Goal: Task Accomplishment & Management: Use online tool/utility

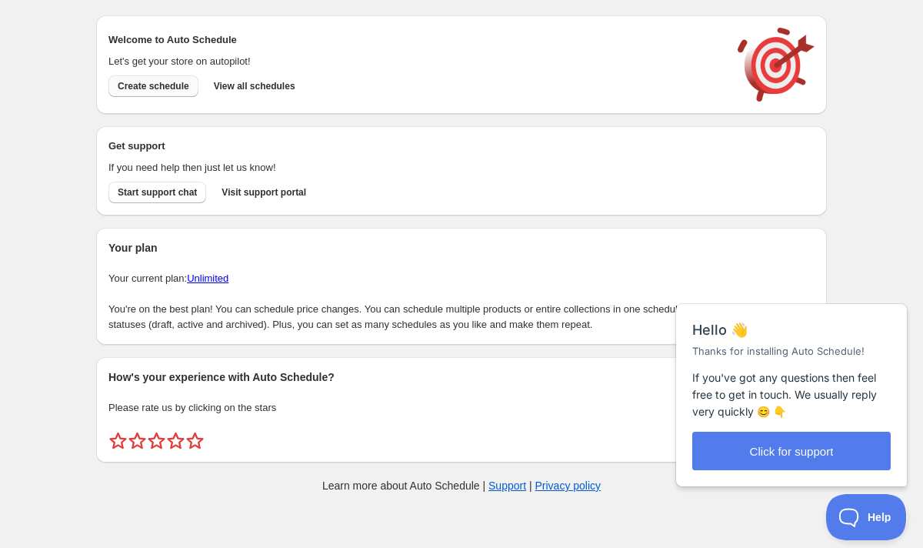
click at [165, 86] on span "Create schedule" at bounding box center [154, 86] width 72 height 12
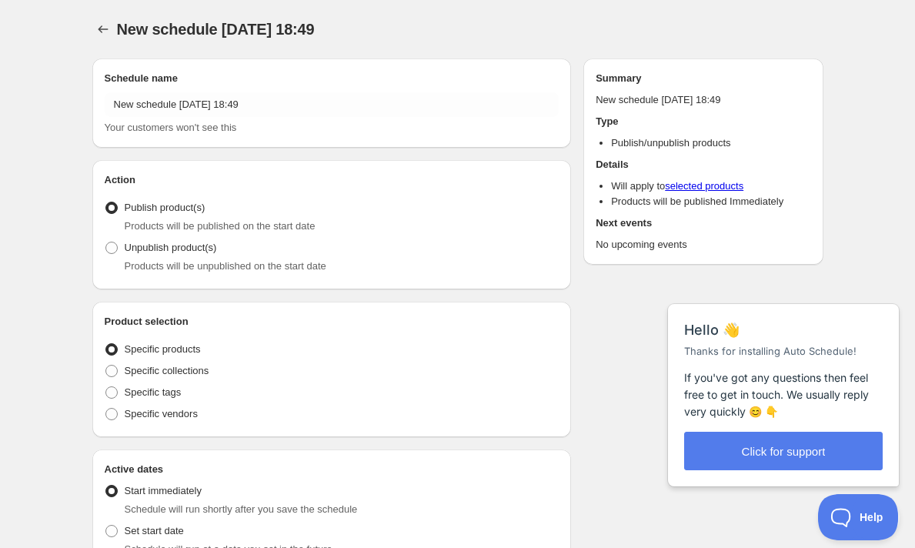
radio input "true"
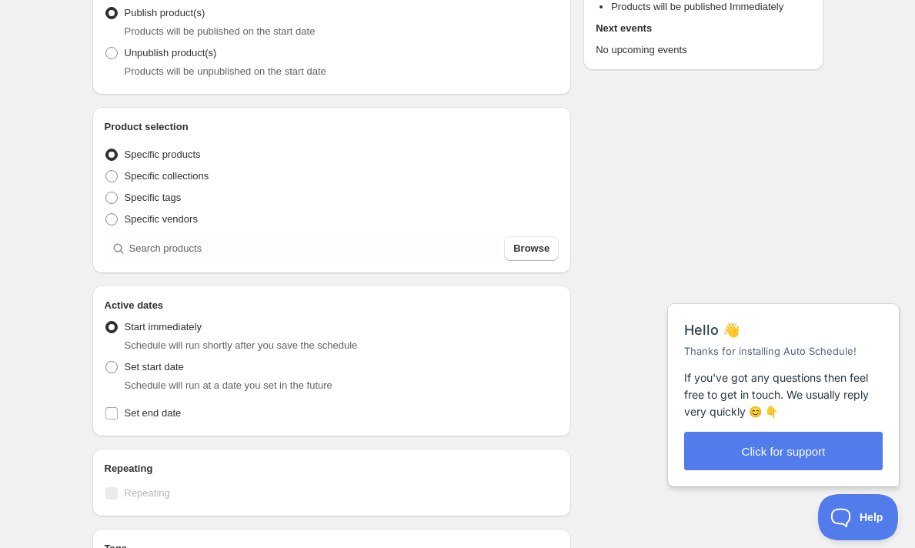
scroll to position [204, 0]
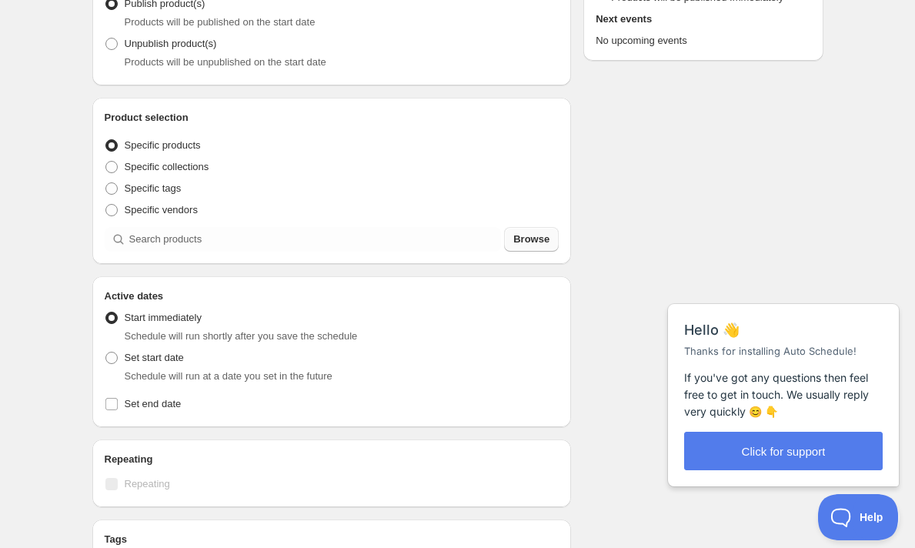
click at [533, 245] on span "Browse" at bounding box center [531, 239] width 36 height 15
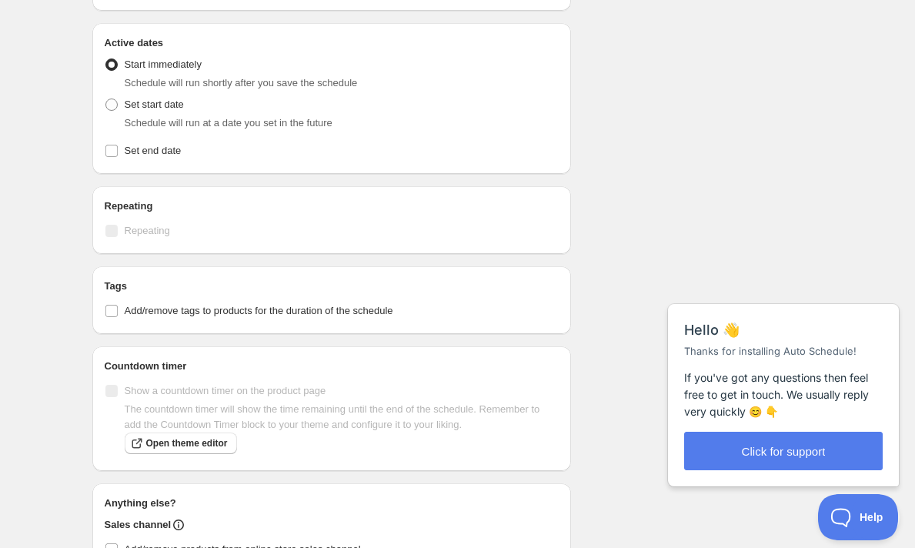
scroll to position [1115, 0]
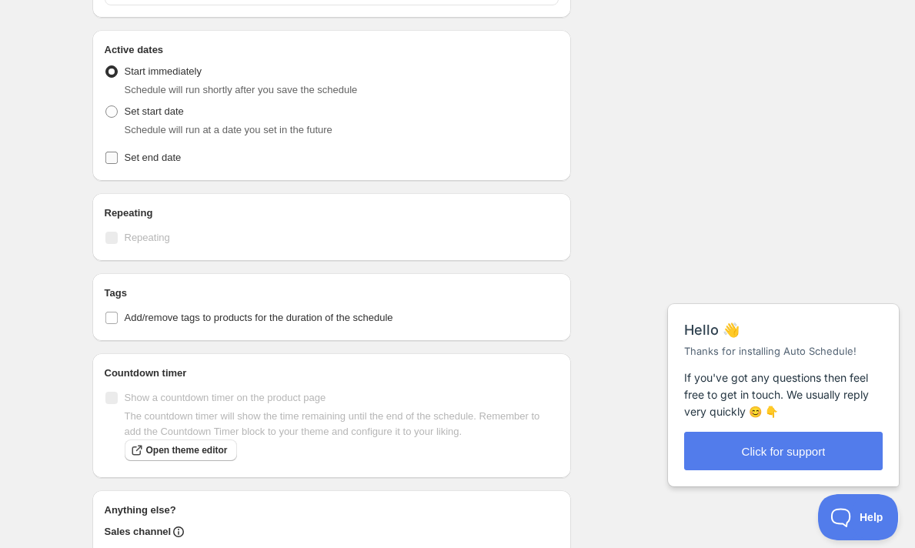
click at [113, 160] on input "Set end date" at bounding box center [111, 158] width 12 height 12
checkbox input "true"
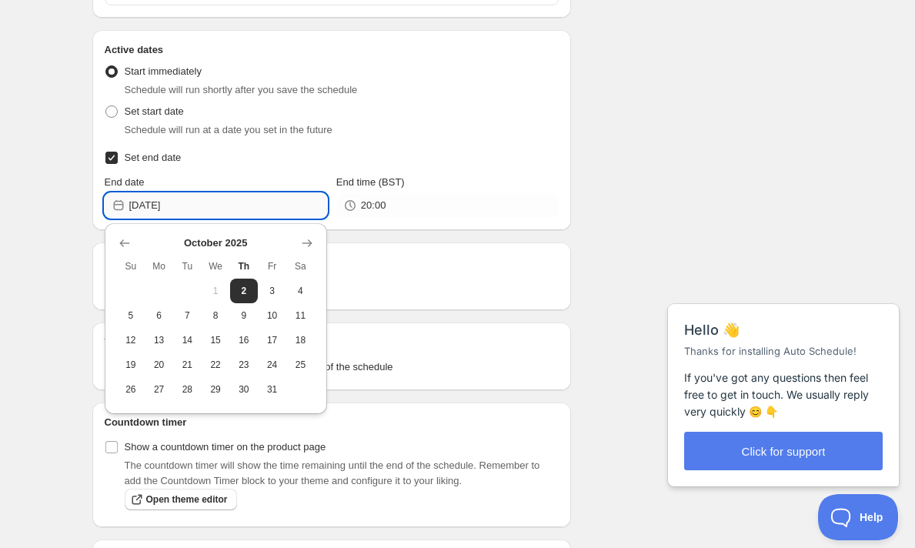
click at [234, 203] on input "[DATE]" at bounding box center [228, 205] width 198 height 25
click at [242, 312] on span "9" at bounding box center [244, 315] width 16 height 12
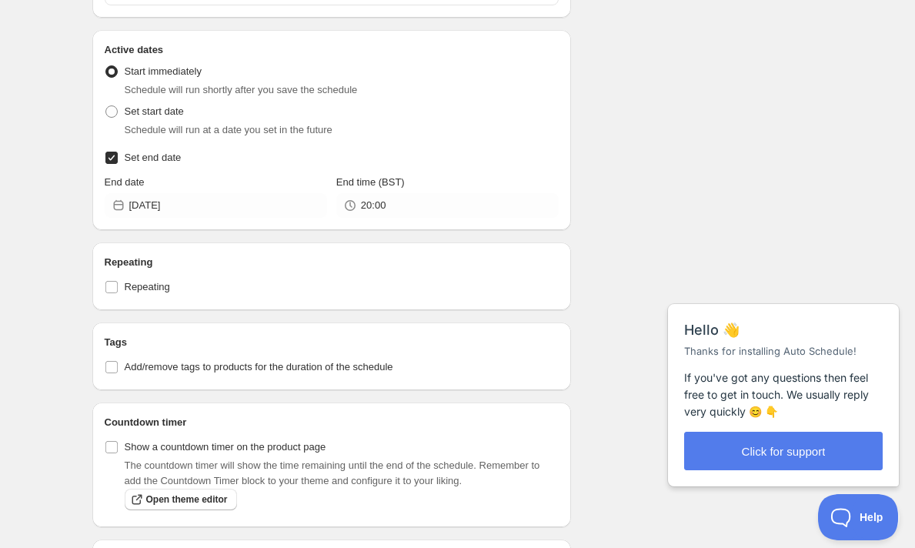
type input "[DATE]"
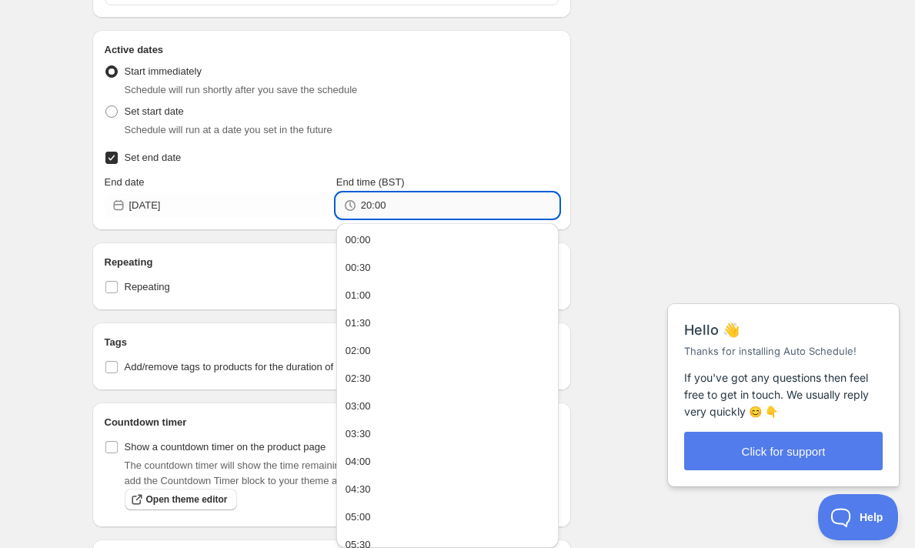
click at [395, 198] on input "20:00" at bounding box center [460, 205] width 198 height 25
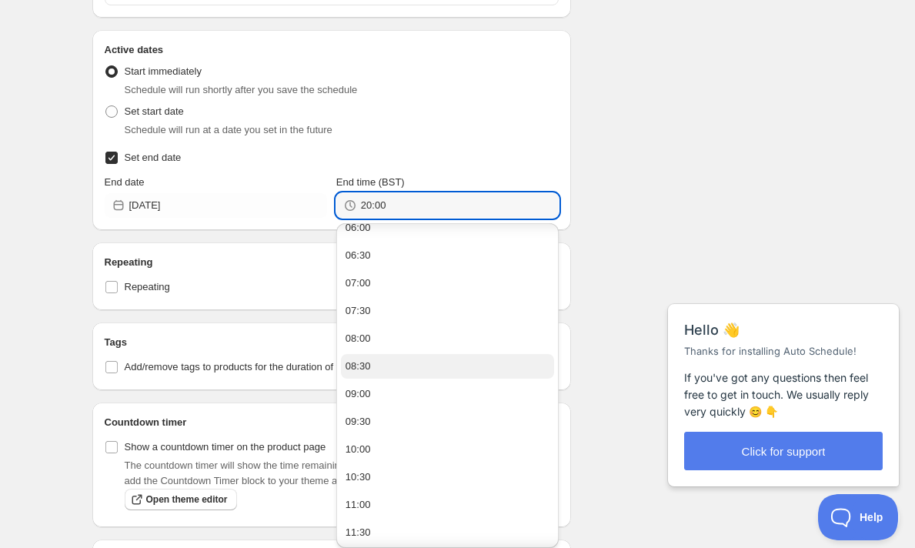
scroll to position [362, 0]
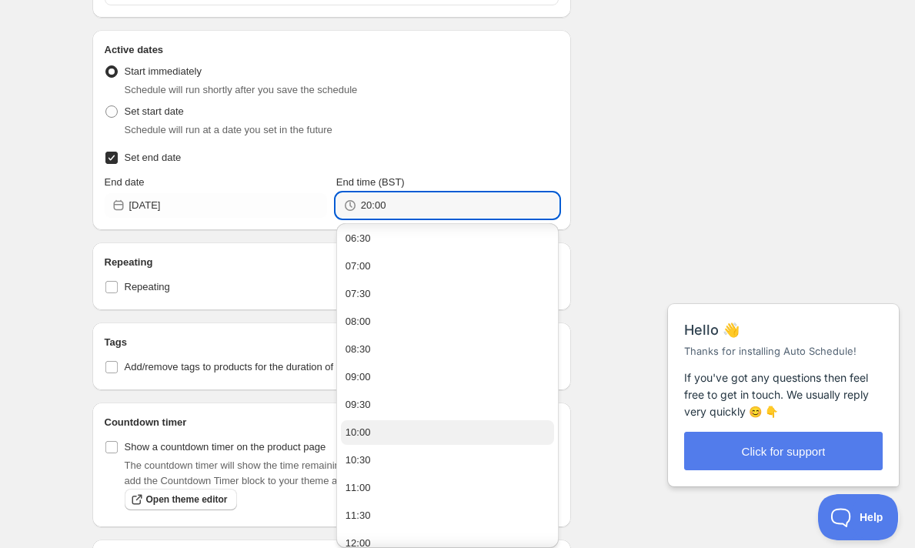
click at [392, 437] on button "10:00" at bounding box center [447, 432] width 213 height 25
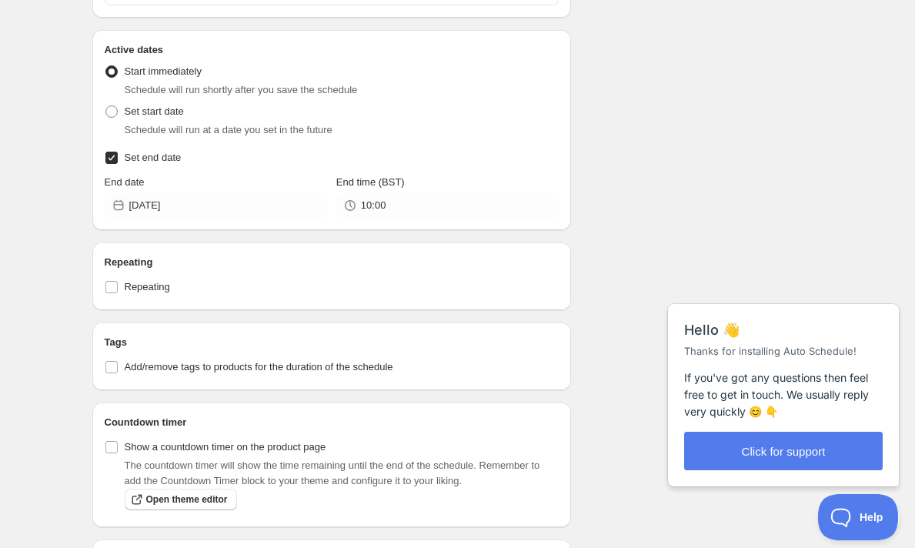
type input "10:00"
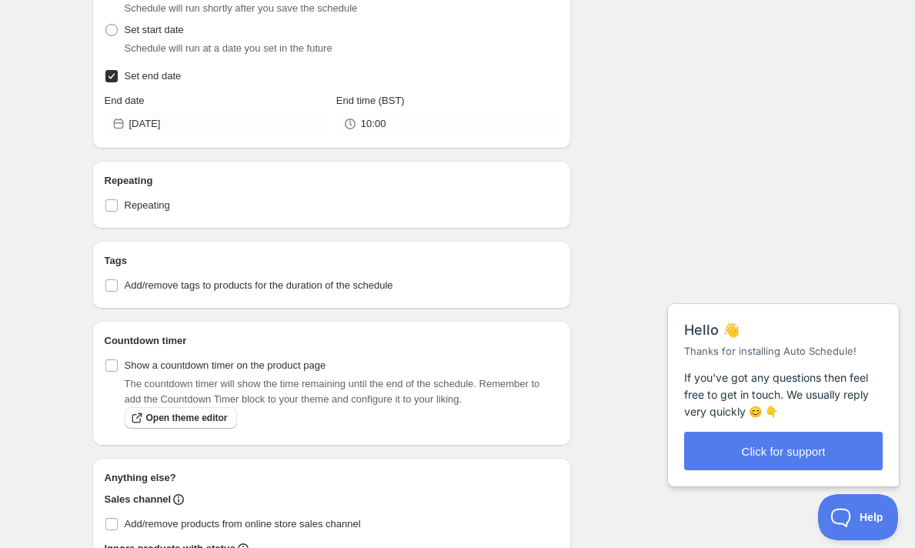
scroll to position [1200, 0]
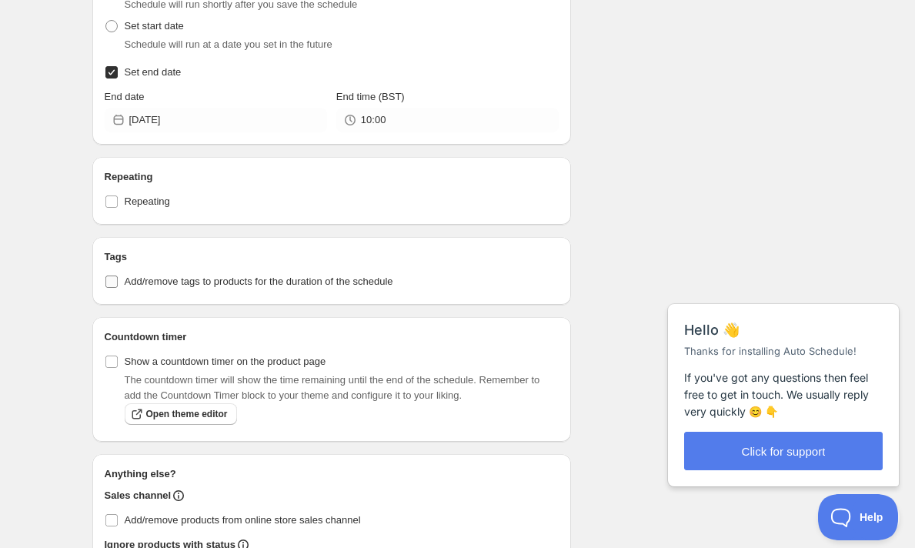
click at [112, 284] on input "Add/remove tags to products for the duration of the schedule" at bounding box center [111, 281] width 12 height 12
checkbox input "true"
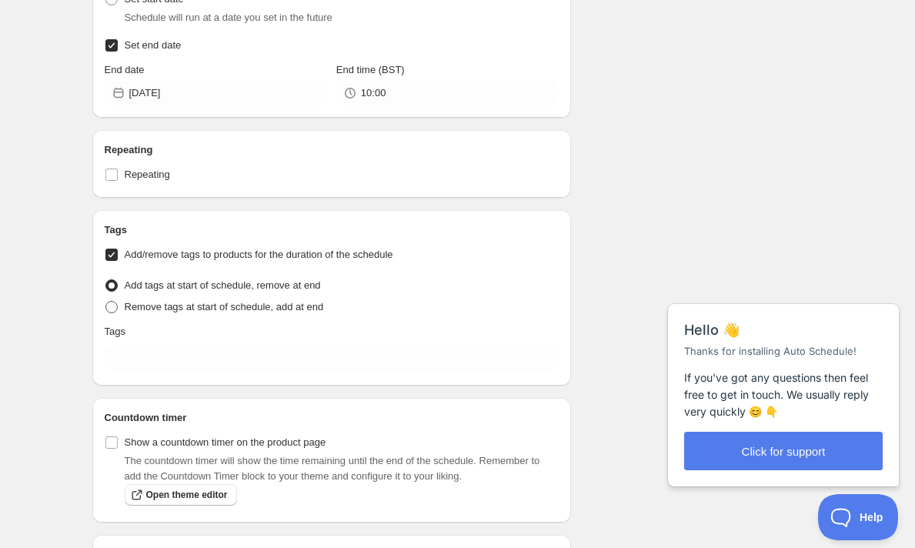
scroll to position [1240, 0]
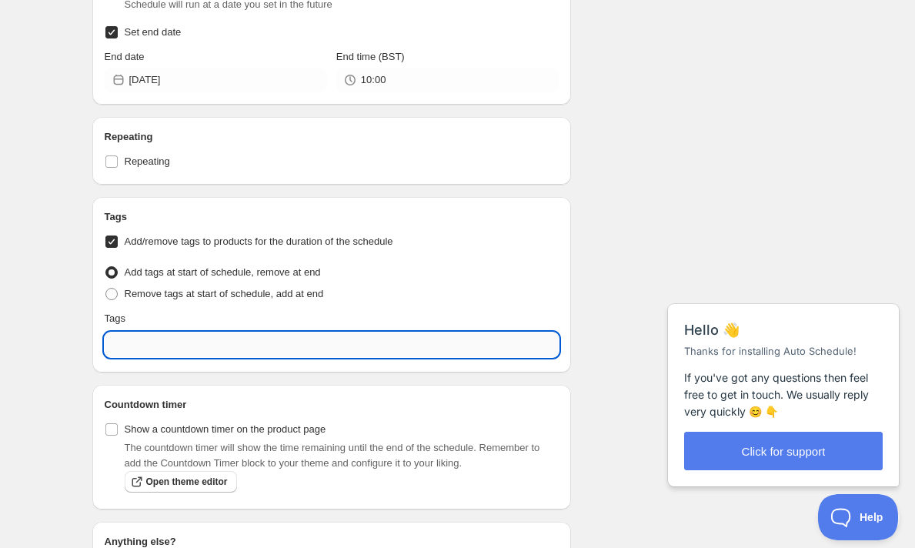
click at [165, 345] on input "text" at bounding box center [332, 344] width 455 height 25
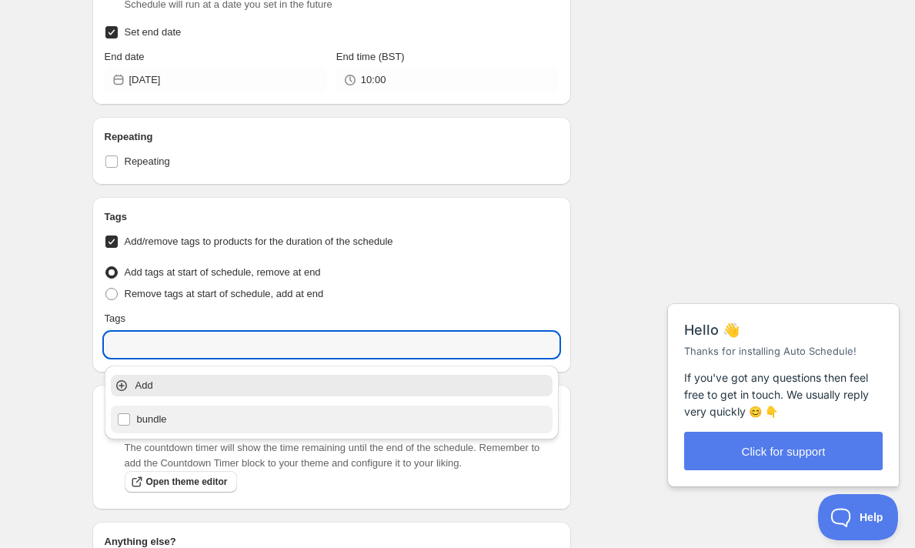
click at [142, 418] on div "bundle" at bounding box center [332, 419] width 430 height 22
type input "bundle"
checkbox input "true"
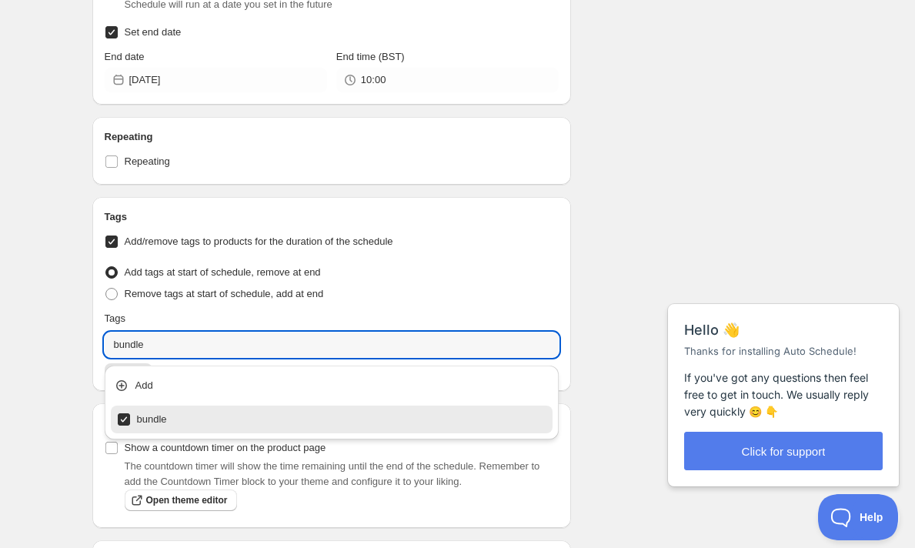
scroll to position [1411, 0]
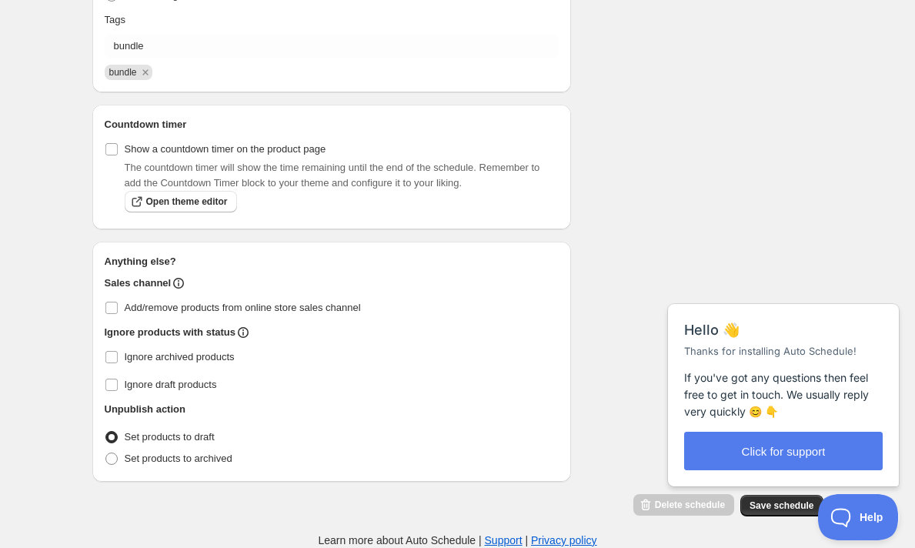
scroll to position [1542, 0]
click at [775, 506] on span "Save schedule" at bounding box center [781, 505] width 64 height 12
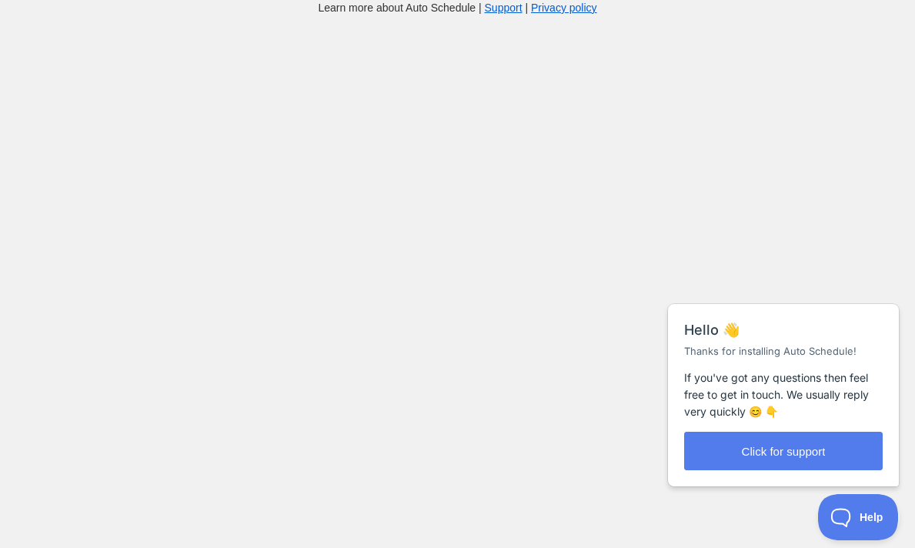
scroll to position [15, 0]
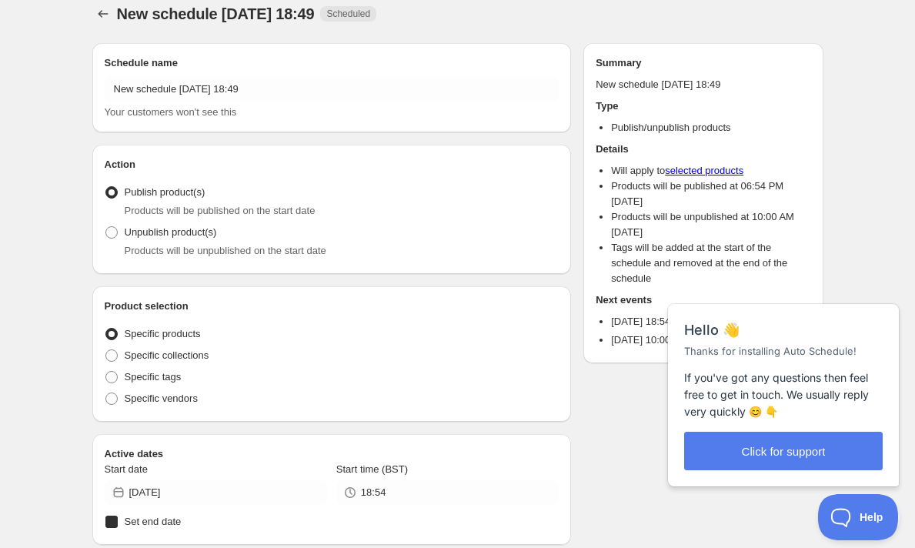
radio input "true"
checkbox input "true"
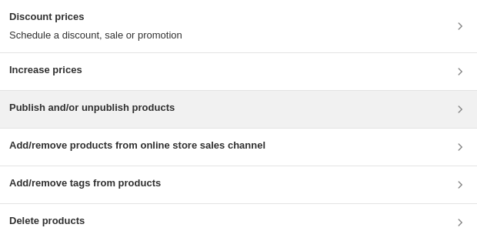
click at [122, 106] on h3 "Publish and/or unpublish products" at bounding box center [91, 107] width 165 height 15
